Goal: Information Seeking & Learning: Find specific fact

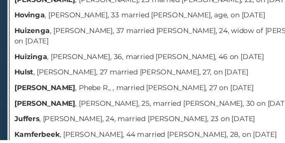
scroll to position [2364, 0]
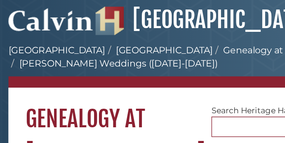
scroll to position [0, 0]
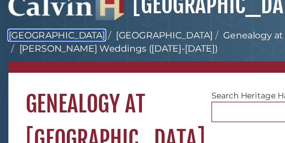
click at [47, 40] on link "[GEOGRAPHIC_DATA]" at bounding box center [41, 41] width 71 height 8
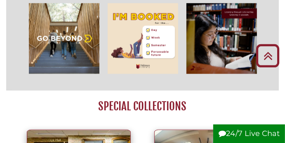
scroll to position [478, 0]
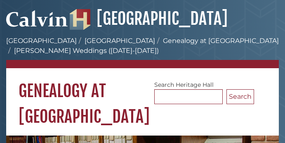
scroll to position [15, 0]
